Goal: Navigation & Orientation: Find specific page/section

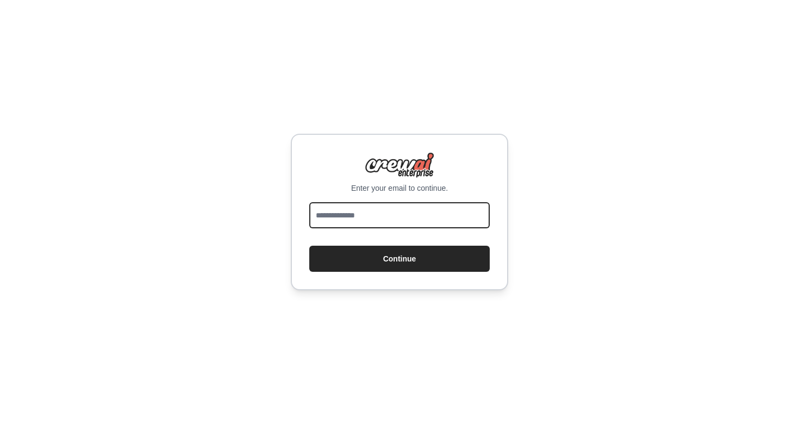
click at [399, 218] on input "email" at bounding box center [399, 215] width 180 height 26
type input "**********"
click at [400, 259] on button "Continue" at bounding box center [399, 259] width 180 height 26
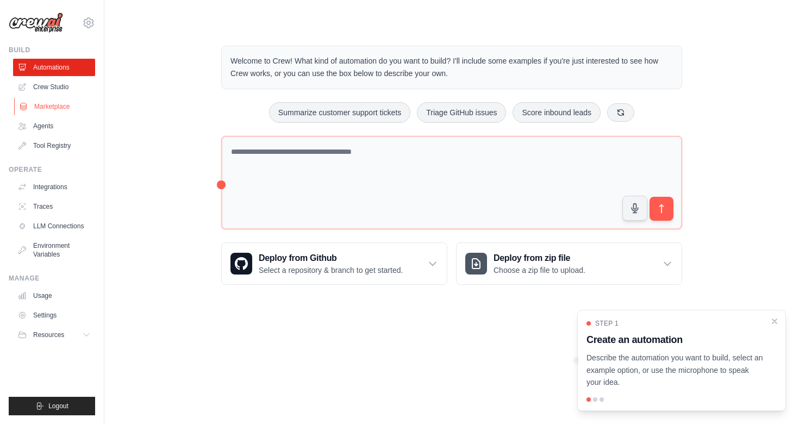
click at [68, 106] on link "Marketplace" at bounding box center [55, 106] width 82 height 17
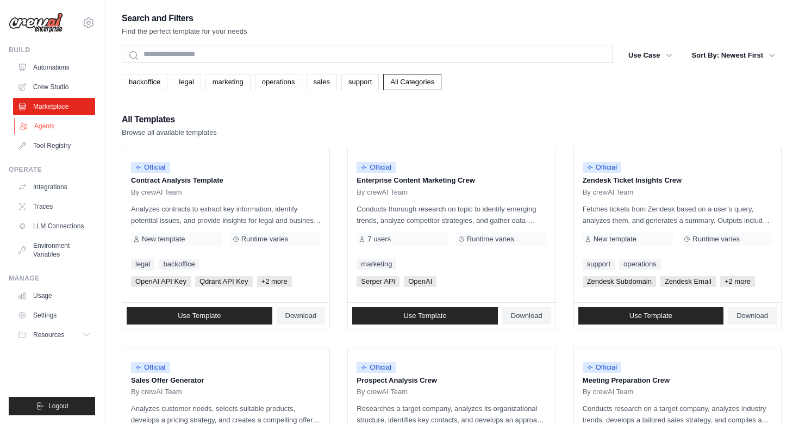
click at [62, 129] on link "Agents" at bounding box center [55, 125] width 82 height 17
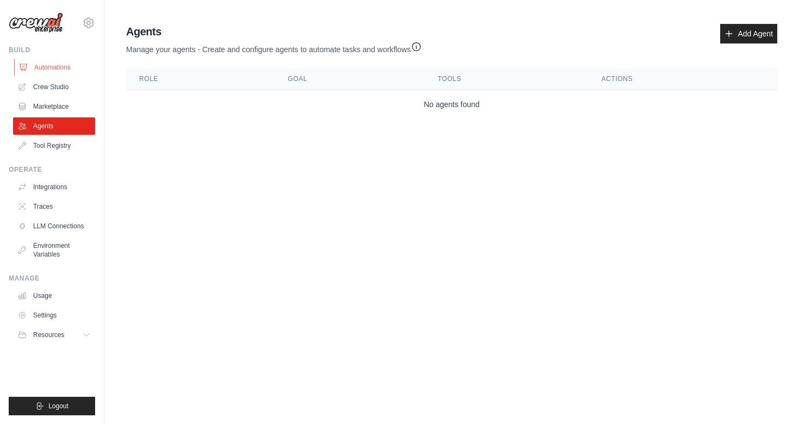
click at [65, 69] on link "Automations" at bounding box center [55, 67] width 82 height 17
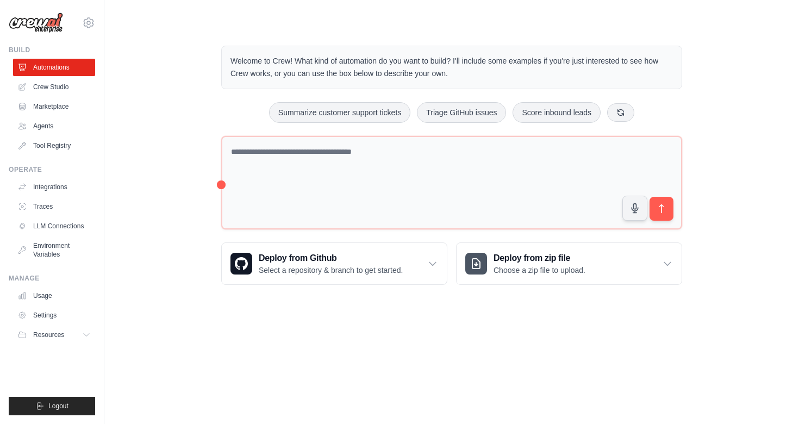
click at [65, 81] on link "Crew Studio" at bounding box center [54, 86] width 82 height 17
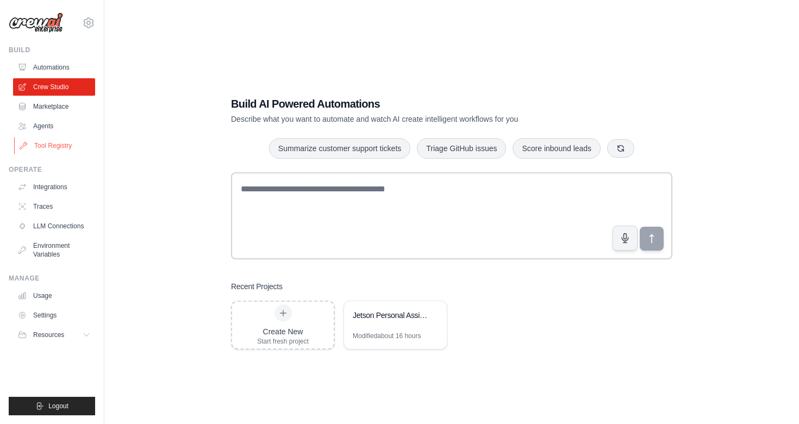
click at [60, 142] on link "Tool Registry" at bounding box center [55, 145] width 82 height 17
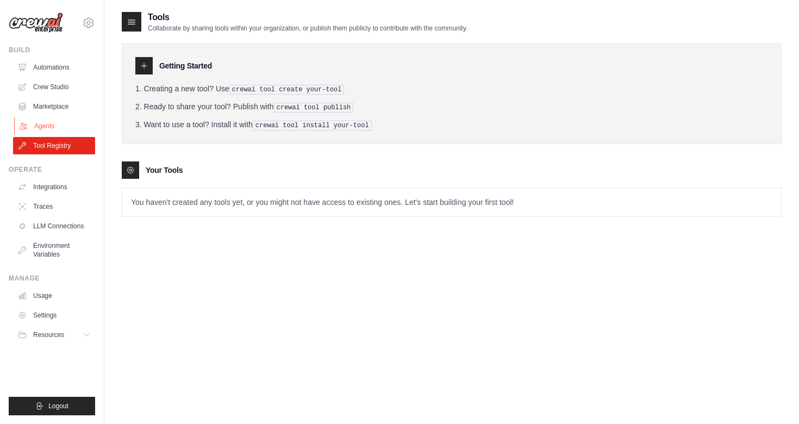
click at [76, 120] on link "Agents" at bounding box center [55, 125] width 82 height 17
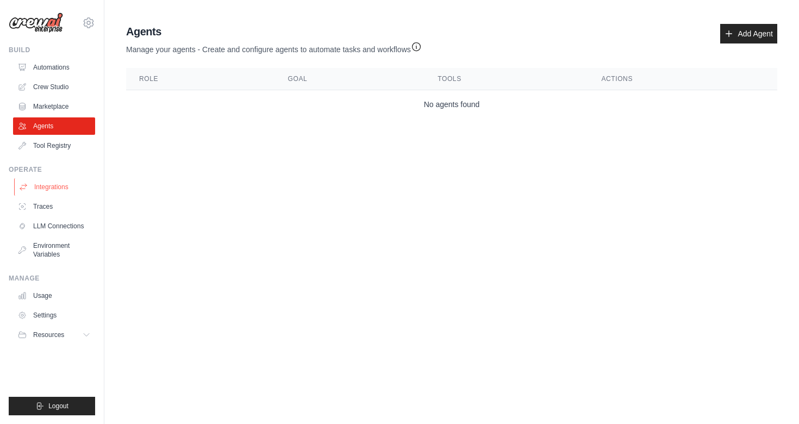
click at [60, 184] on link "Integrations" at bounding box center [55, 186] width 82 height 17
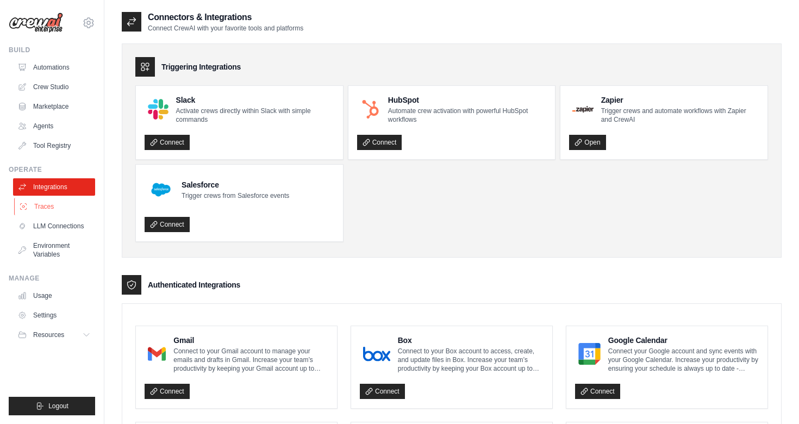
click at [60, 214] on link "Traces" at bounding box center [55, 206] width 82 height 17
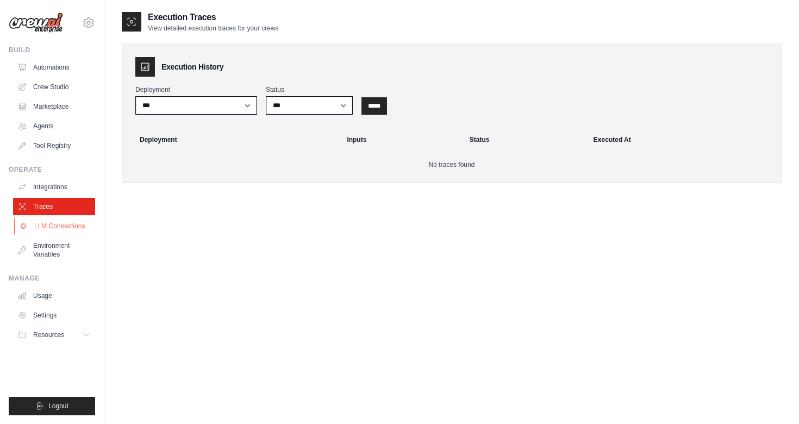
click at [77, 229] on link "LLM Connections" at bounding box center [55, 225] width 82 height 17
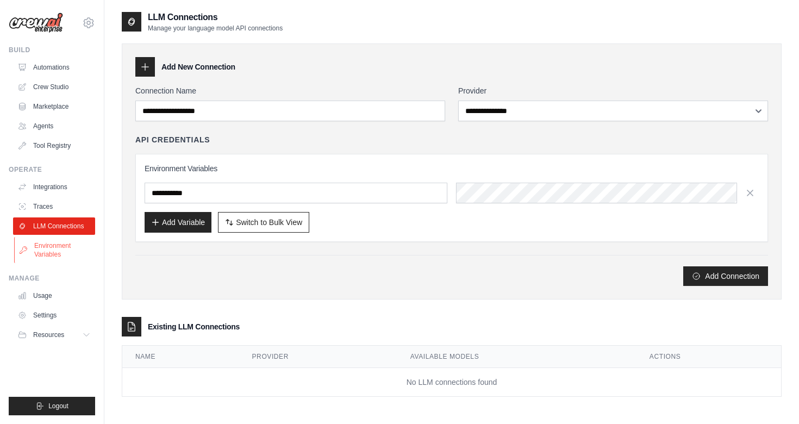
click at [73, 252] on link "Environment Variables" at bounding box center [55, 250] width 82 height 26
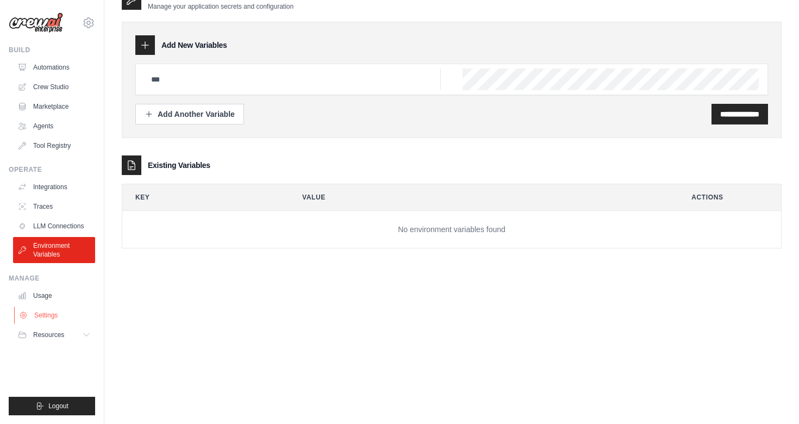
scroll to position [22, 0]
click at [82, 328] on button "Resources" at bounding box center [55, 334] width 82 height 17
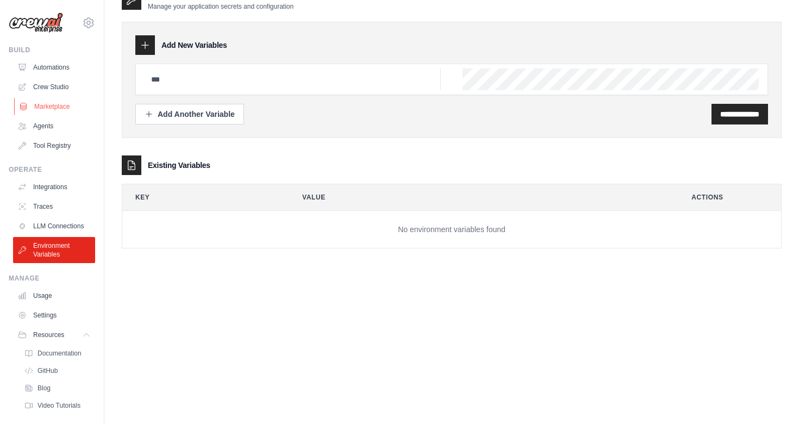
click at [66, 108] on link "Marketplace" at bounding box center [55, 106] width 82 height 17
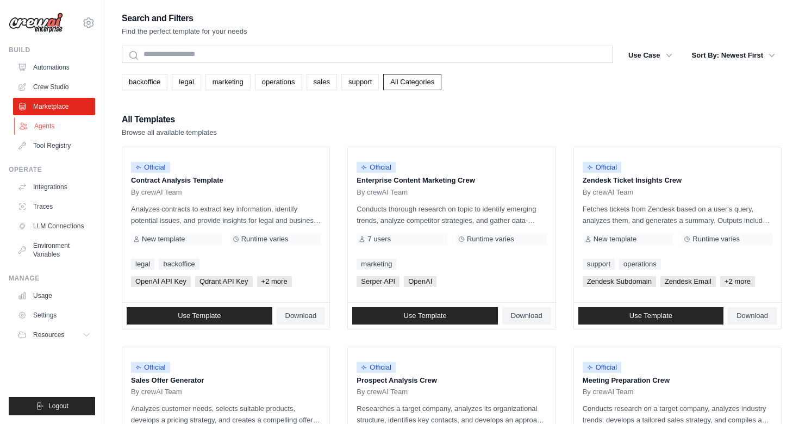
click at [70, 125] on link "Agents" at bounding box center [55, 125] width 82 height 17
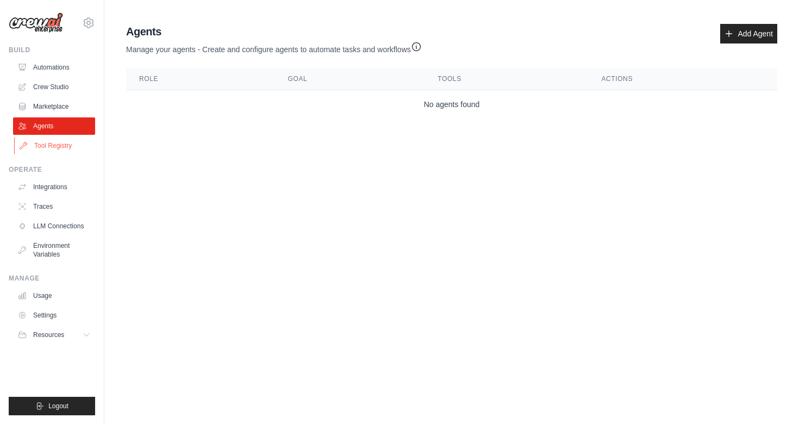
click at [78, 141] on link "Tool Registry" at bounding box center [55, 145] width 82 height 17
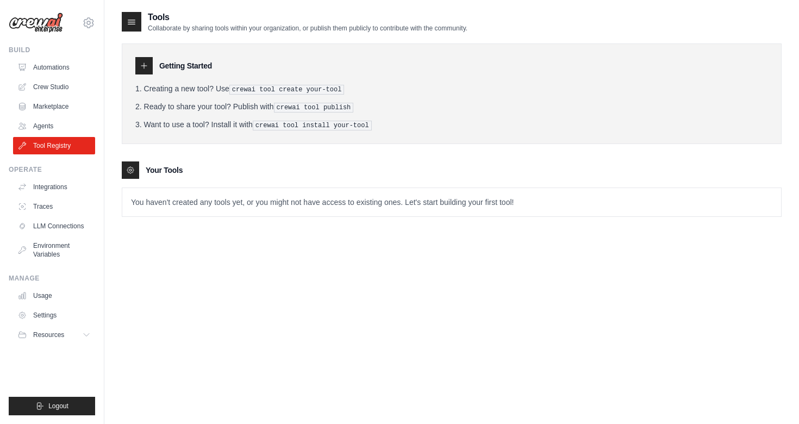
click at [77, 96] on ul "Automations Crew Studio Marketplace Agents Tool Registry" at bounding box center [54, 107] width 82 height 96
click at [78, 112] on link "Marketplace" at bounding box center [55, 106] width 82 height 17
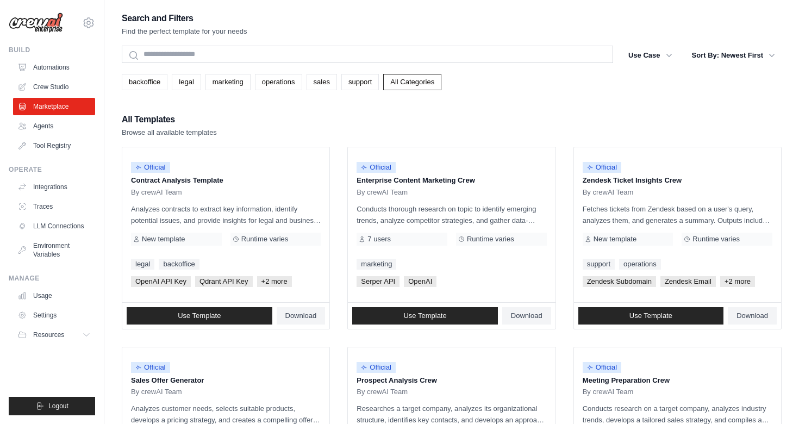
click at [38, 31] on img at bounding box center [36, 23] width 54 height 21
click at [53, 73] on link "Automations" at bounding box center [55, 67] width 82 height 17
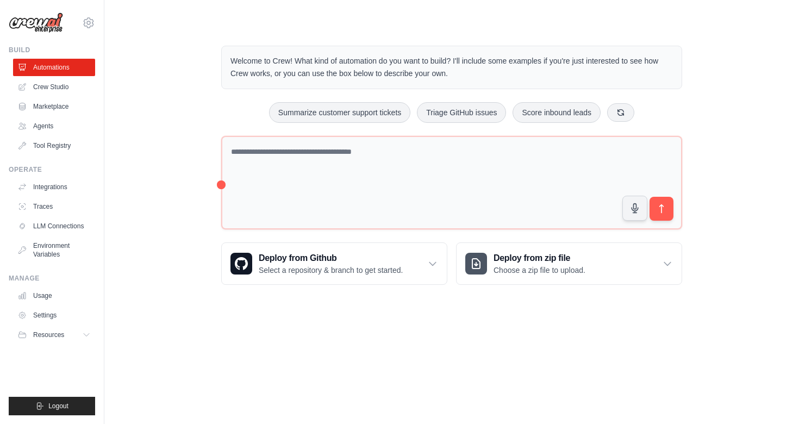
click at [167, 241] on div "Welcome to Crew! What kind of automation do you want to build? I'll include som…" at bounding box center [452, 165] width 660 height 274
click at [64, 101] on link "Marketplace" at bounding box center [55, 106] width 82 height 17
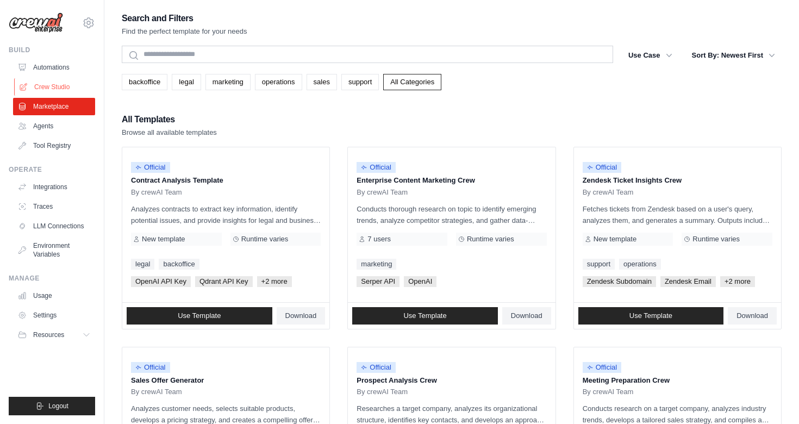
click at [58, 88] on link "Crew Studio" at bounding box center [55, 86] width 82 height 17
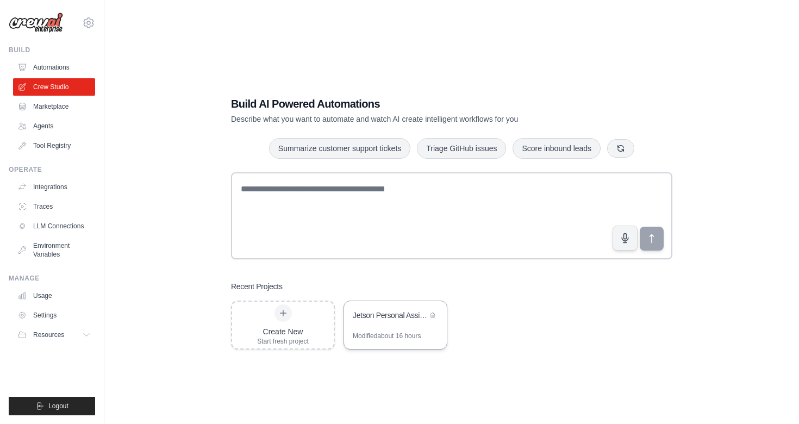
click at [373, 333] on div "Modified about 16 hours" at bounding box center [387, 336] width 68 height 9
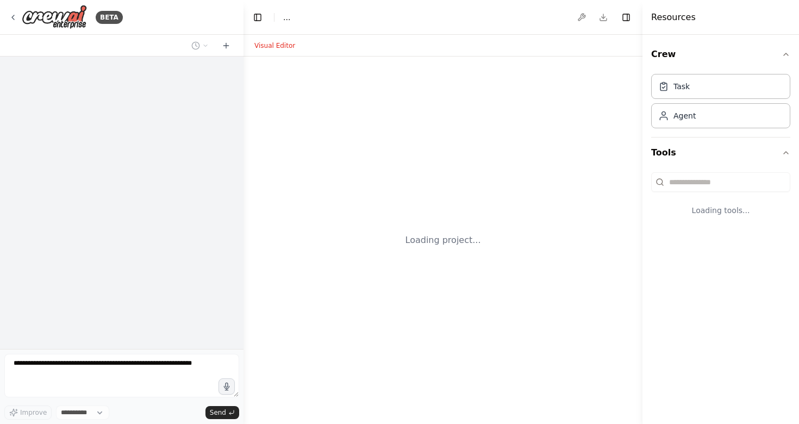
select select "****"
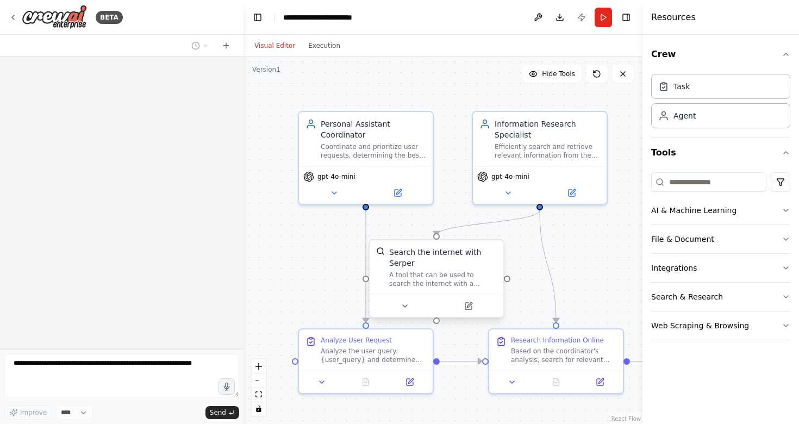
scroll to position [1549, 0]
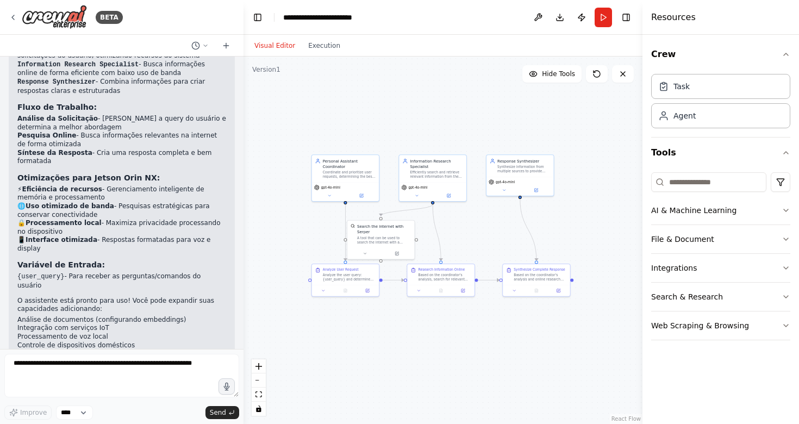
drag, startPoint x: 395, startPoint y: 382, endPoint x: 395, endPoint y: 332, distance: 50.5
click at [395, 331] on div ".deletable-edge-delete-btn { width: 20px; height: 20px; border: 0px solid #ffff…" at bounding box center [443, 240] width 399 height 367
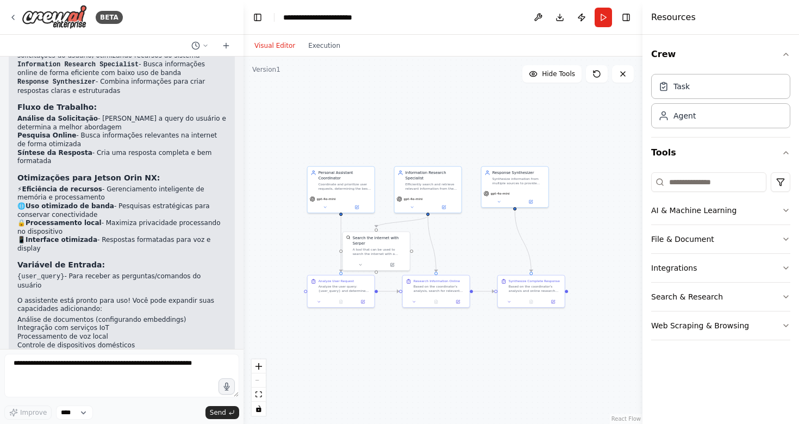
click at [179, 0] on div "BETA" at bounding box center [122, 17] width 244 height 35
